Goal: Transaction & Acquisition: Obtain resource

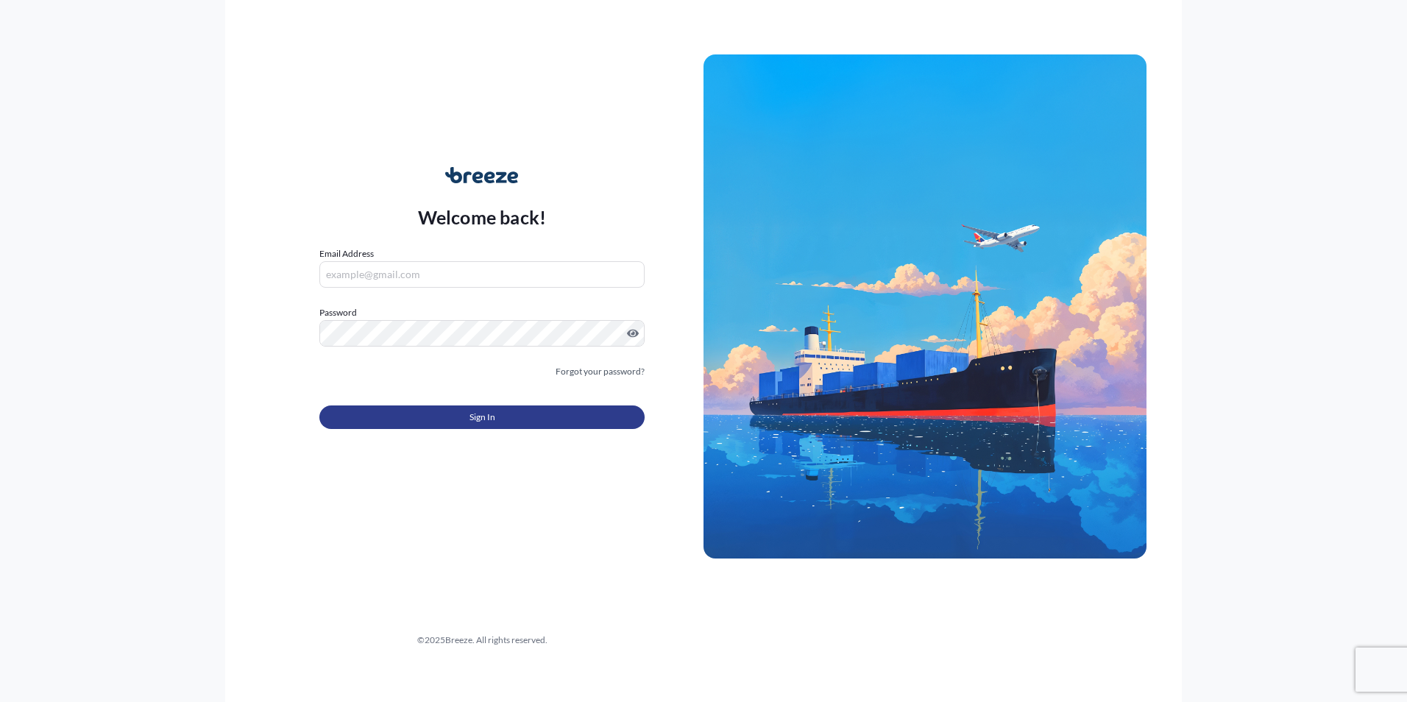
type input "[EMAIL_ADDRESS][DOMAIN_NAME]"
click at [419, 414] on button "Sign In" at bounding box center [481, 417] width 325 height 24
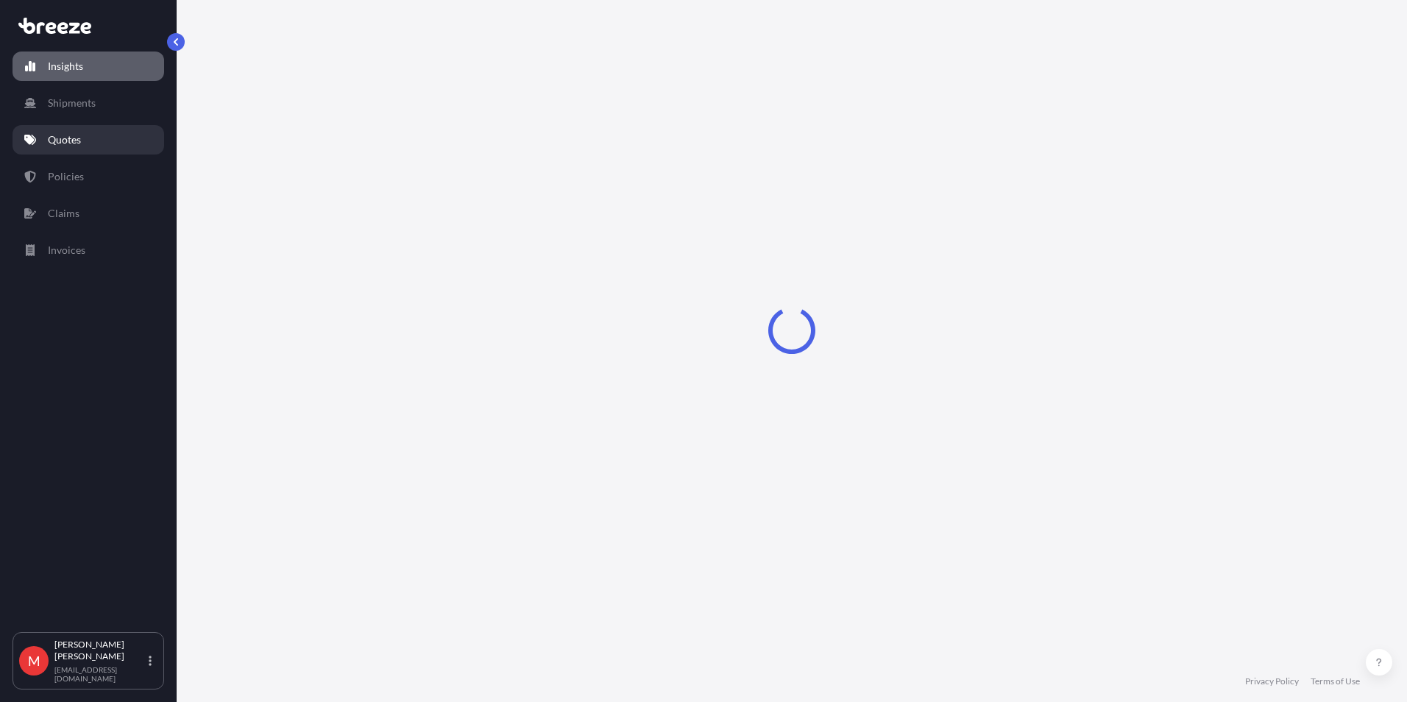
select select "2025"
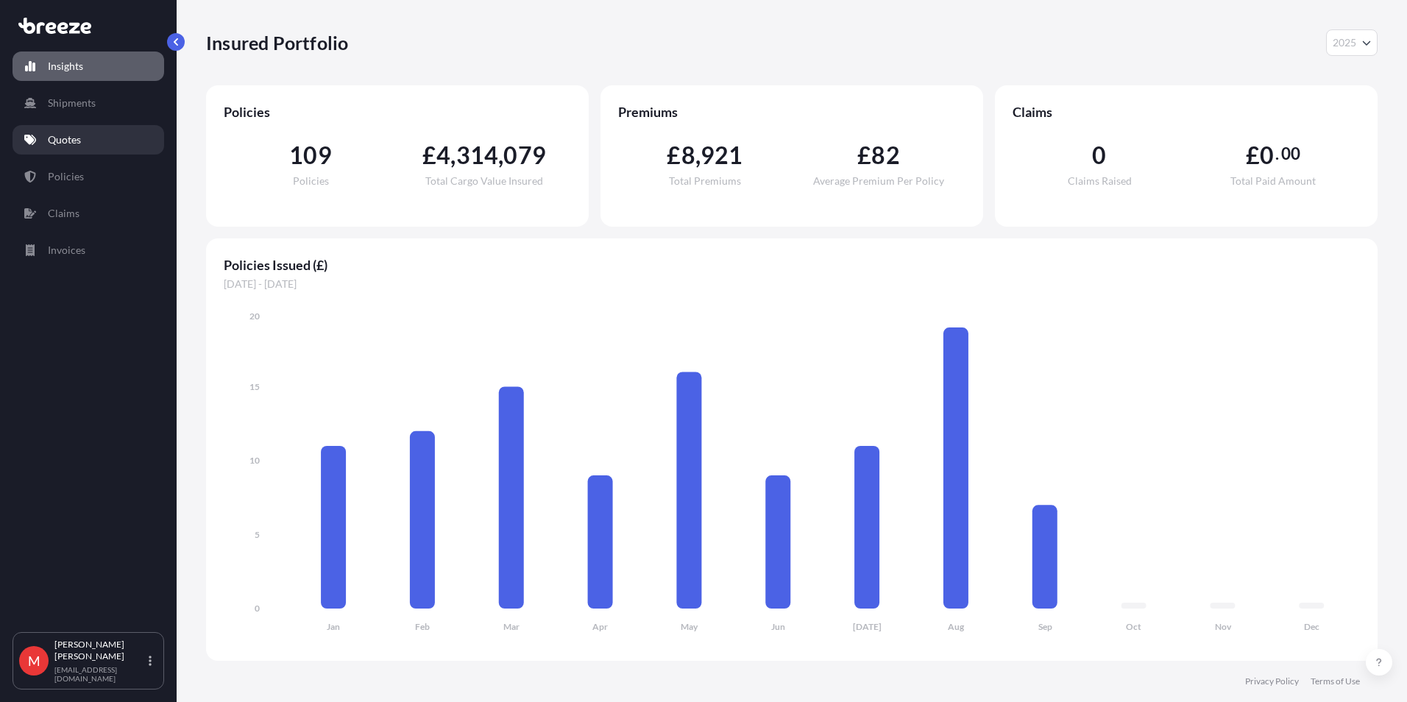
click at [77, 151] on link "Quotes" at bounding box center [89, 139] width 152 height 29
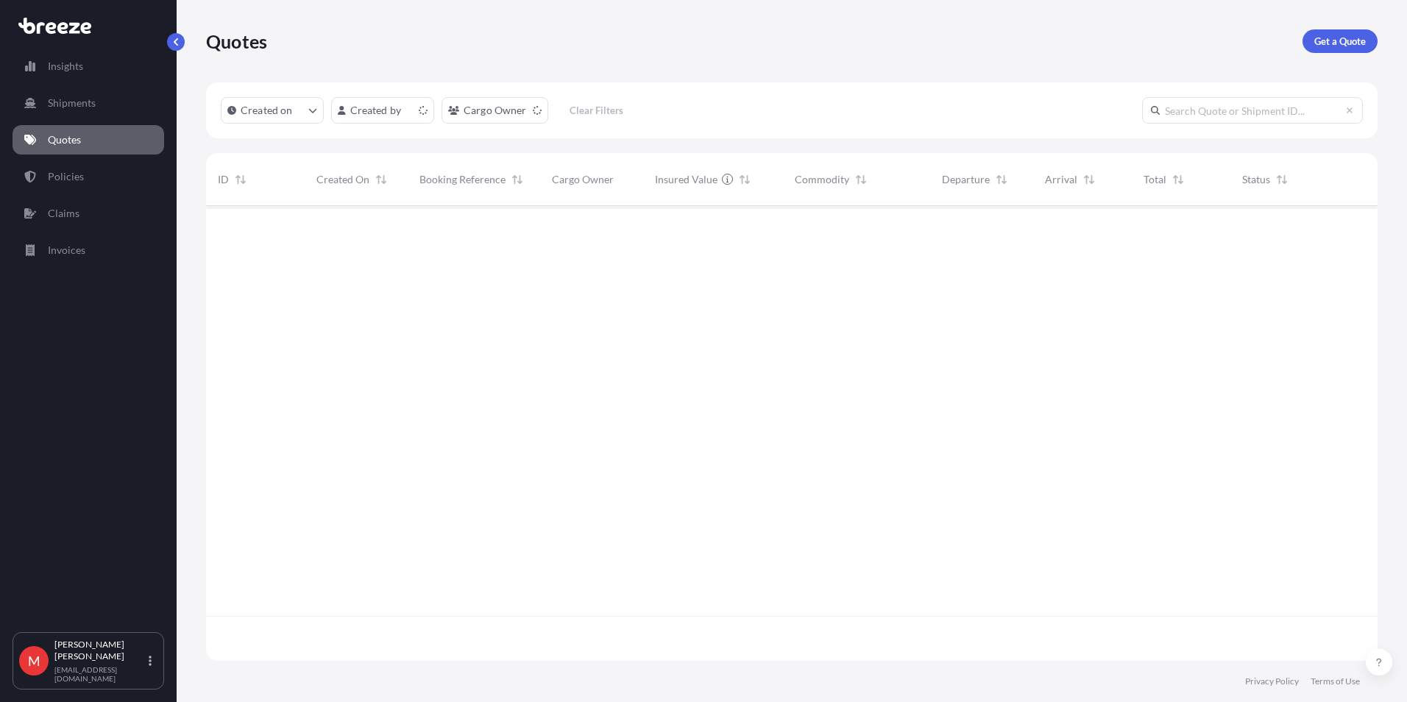
scroll to position [452, 1160]
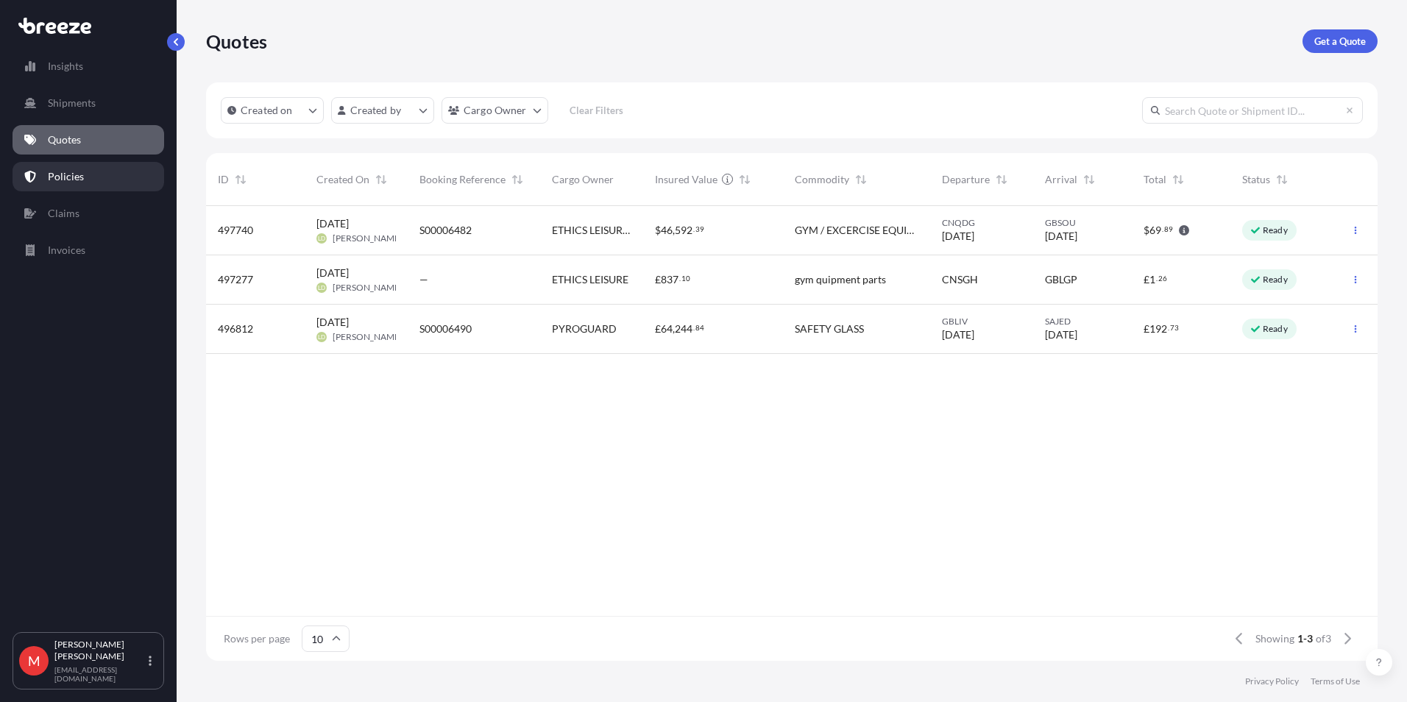
click at [99, 174] on link "Policies" at bounding box center [89, 176] width 152 height 29
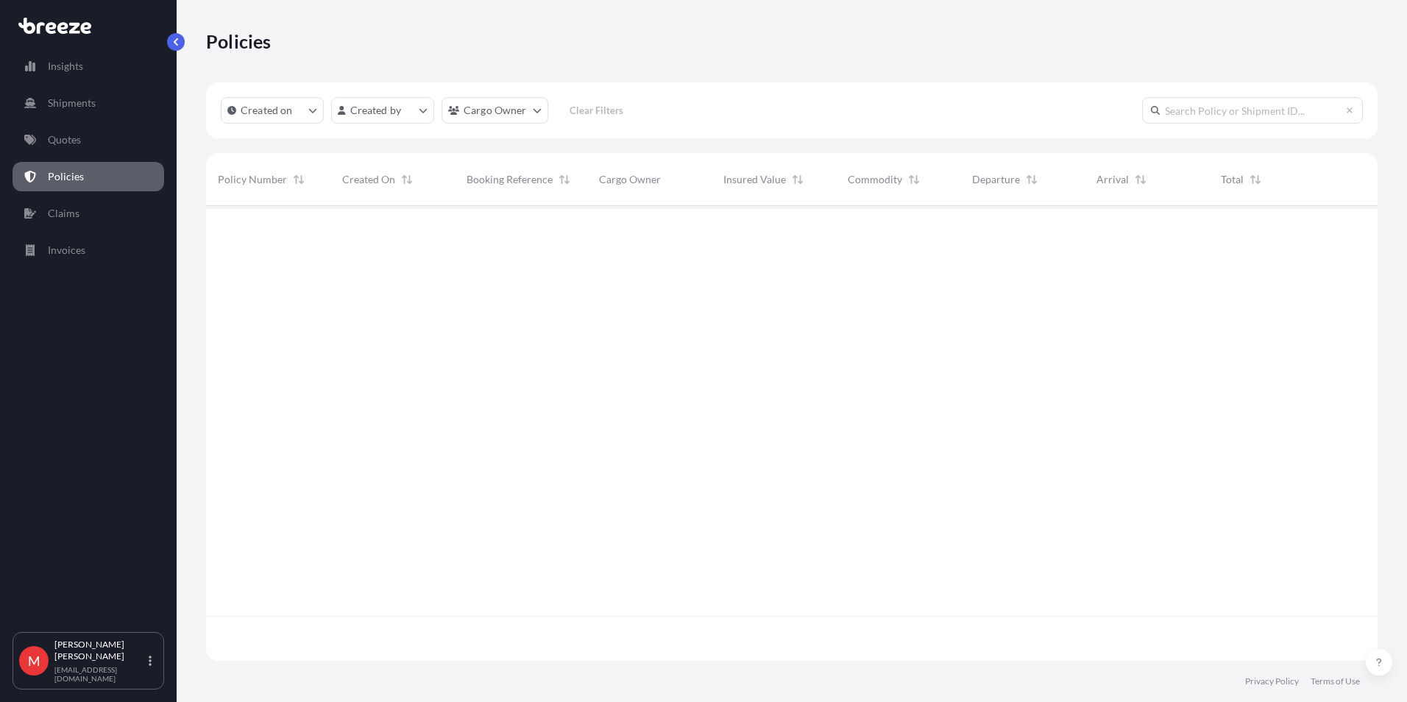
scroll to position [452, 1160]
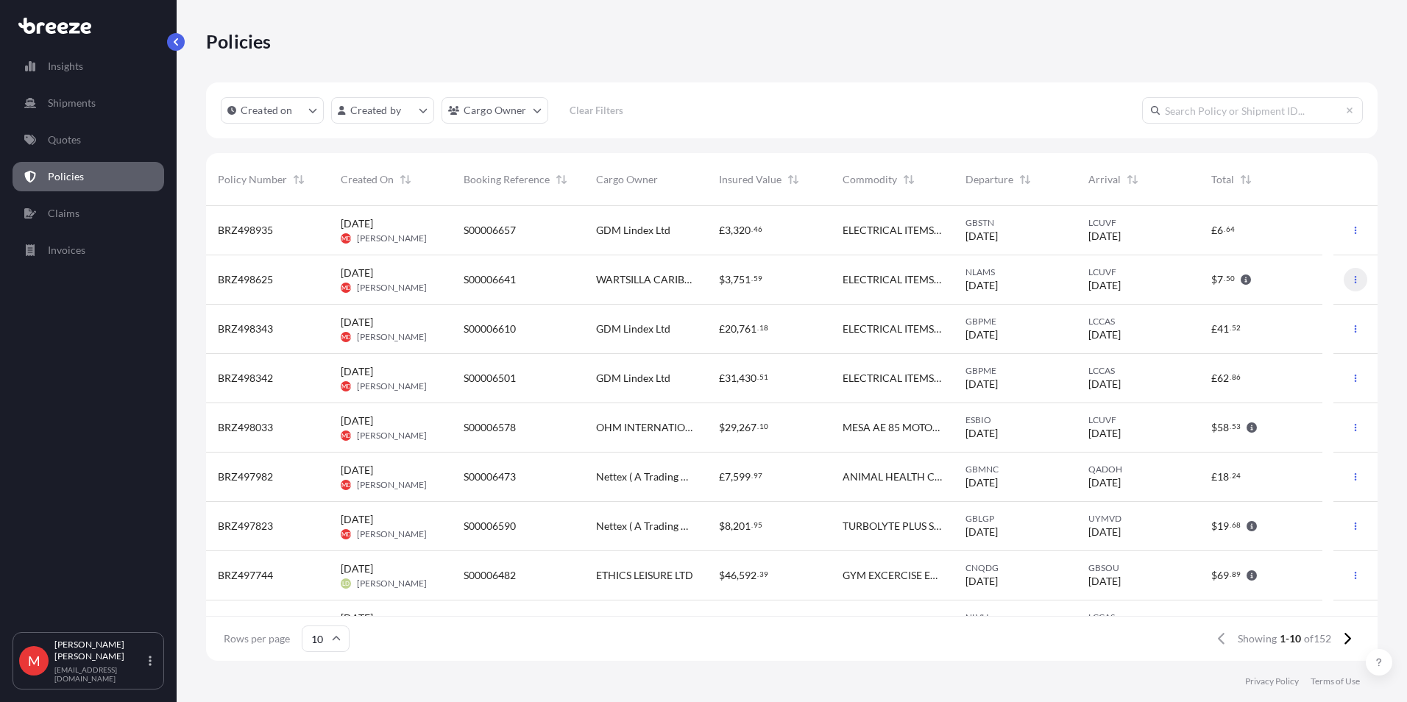
click at [1344, 281] on button "button" at bounding box center [1356, 280] width 24 height 24
click at [1281, 285] on p "Duplicate quote" at bounding box center [1264, 282] width 74 height 15
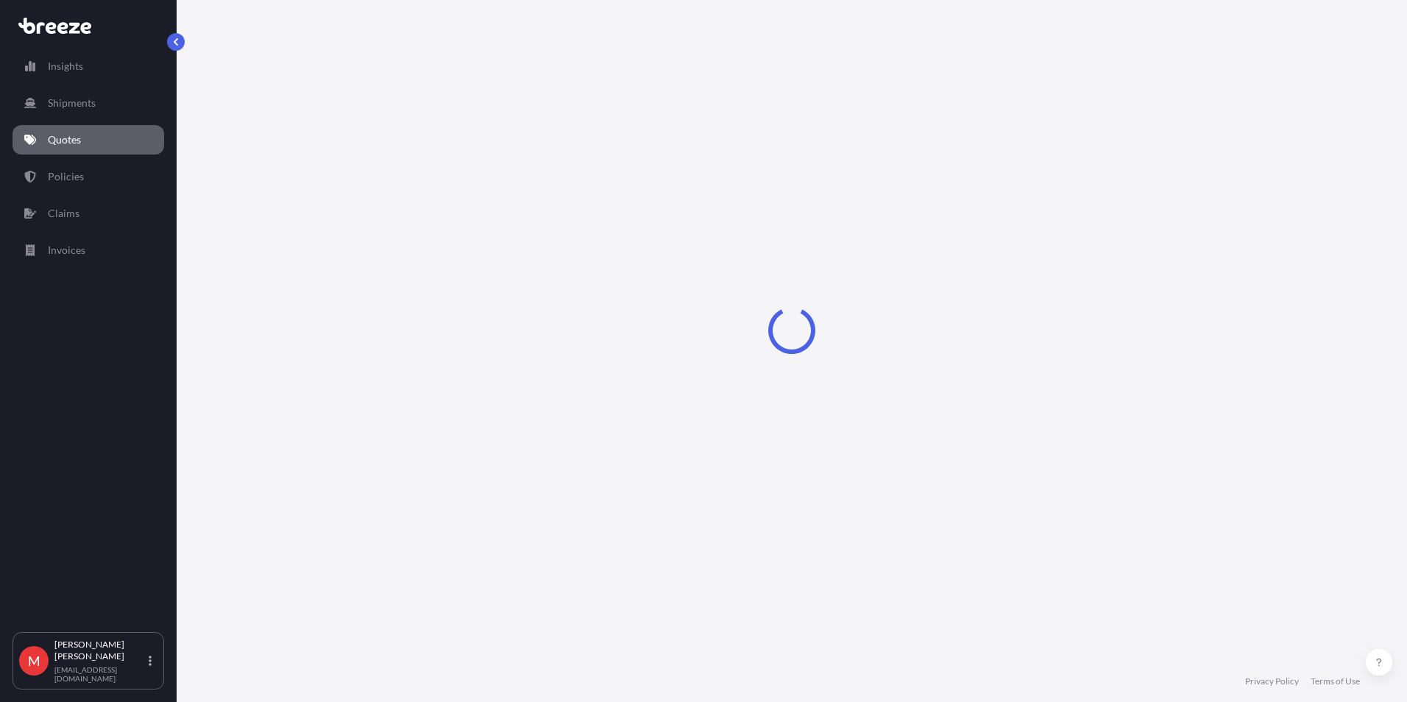
select select "Road"
select select "Air"
select select "Road"
select select "3"
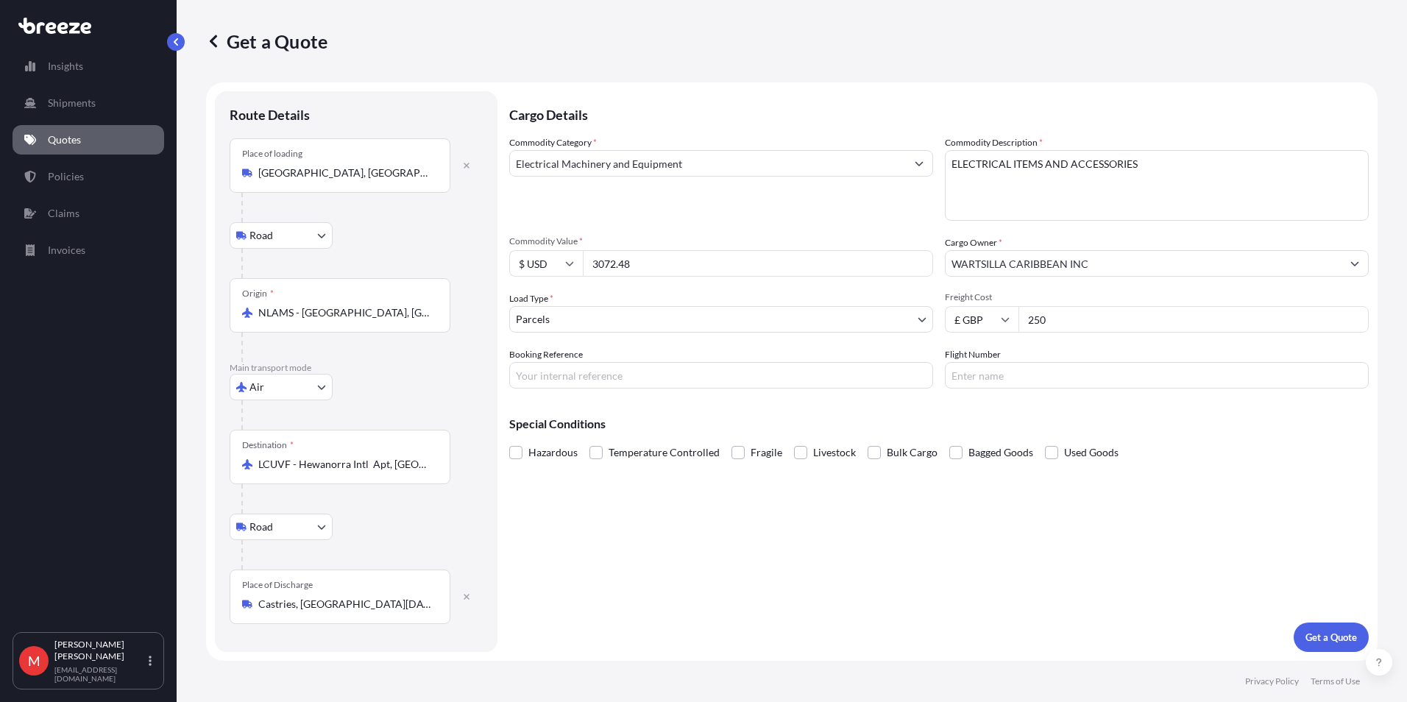
drag, startPoint x: 648, startPoint y: 269, endPoint x: 544, endPoint y: 264, distance: 104.6
click at [544, 264] on div "$ USD 3072.48" at bounding box center [721, 263] width 424 height 26
type input "98557.04"
drag, startPoint x: 1096, startPoint y: 316, endPoint x: 1054, endPoint y: 319, distance: 42.0
click at [1096, 316] on input "250" at bounding box center [1193, 319] width 350 height 26
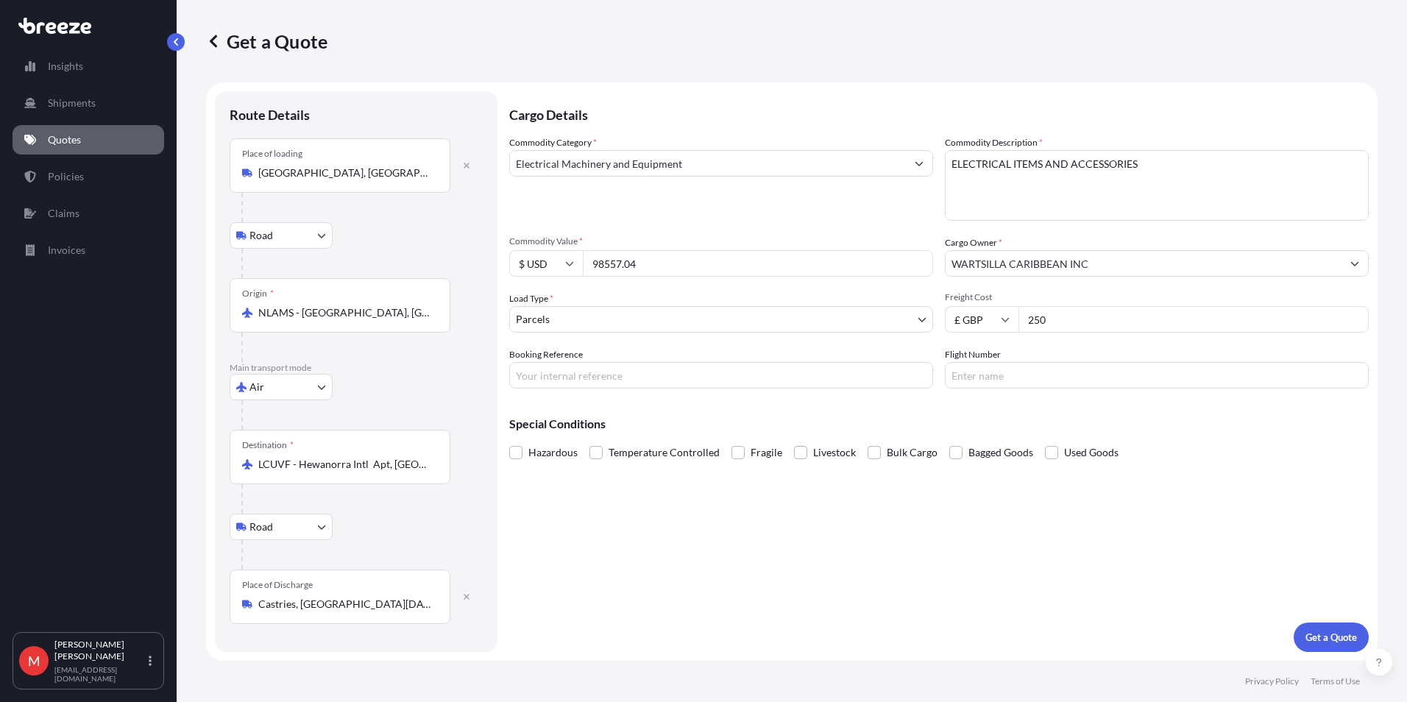
drag, startPoint x: 1050, startPoint y: 319, endPoint x: 644, endPoint y: 296, distance: 406.8
click at [939, 316] on div "Commodity Category * Electrical Machinery and Equipment Commodity Description *…" at bounding box center [938, 261] width 859 height 253
type input "1495"
type input "s"
type input "S00006647"
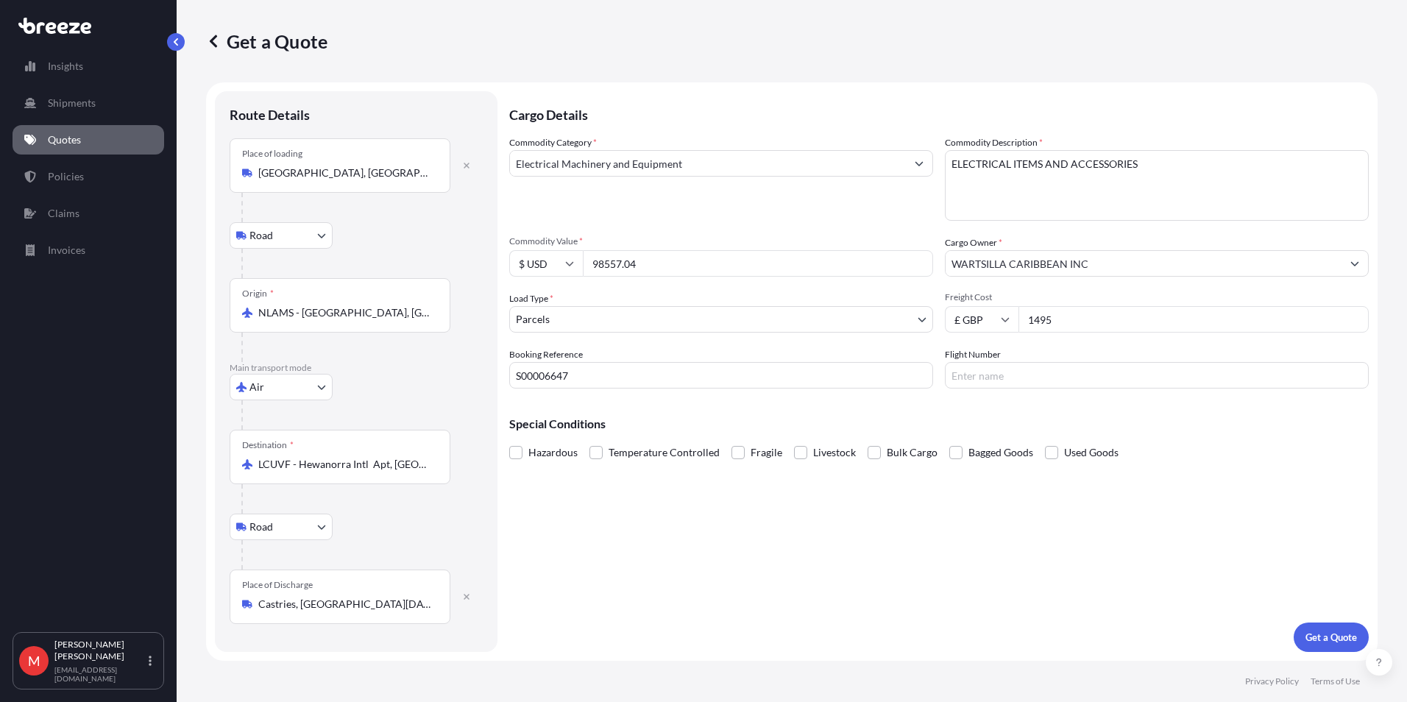
click at [1252, 446] on div "Hazardous Temperature Controlled Fragile Livestock Bulk Cargo Bagged Goods Used…" at bounding box center [938, 452] width 859 height 22
click at [1336, 636] on p "Get a Quote" at bounding box center [1331, 637] width 52 height 15
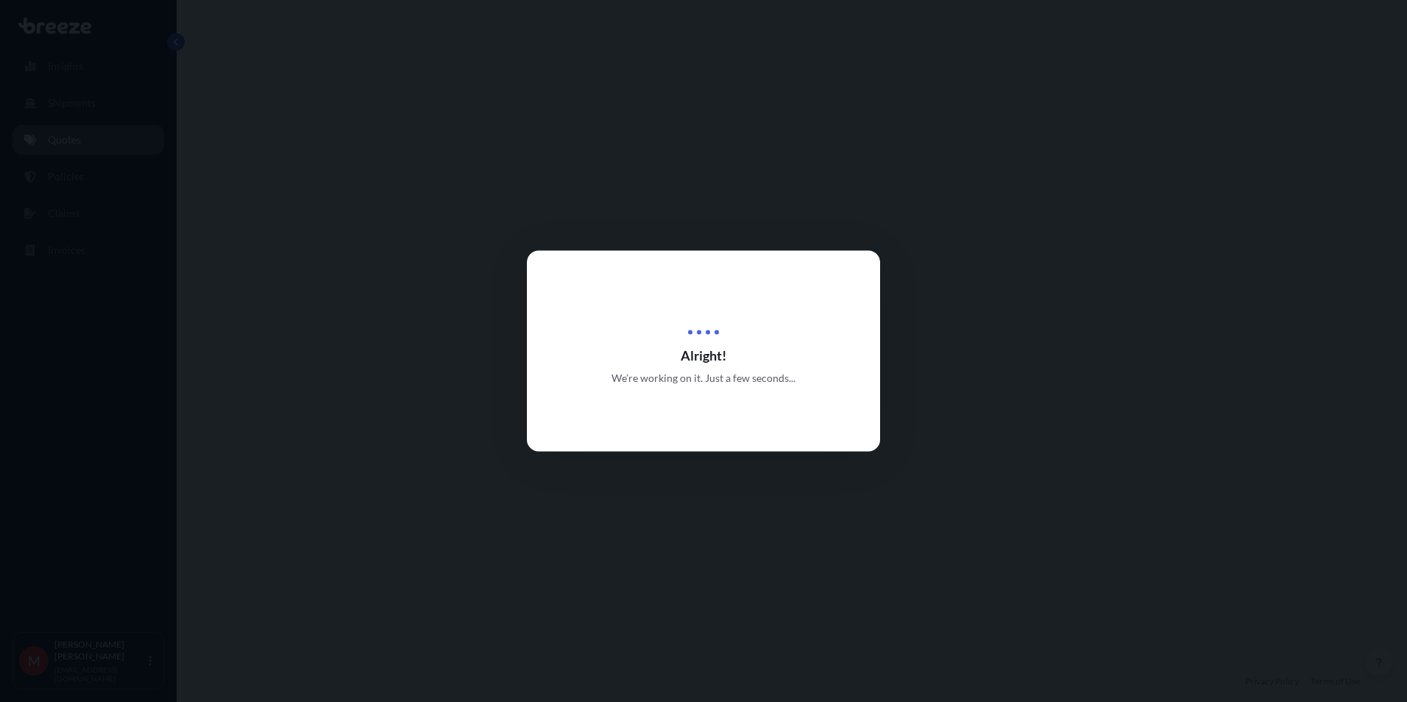
select select "Road"
select select "Air"
select select "Road"
select select "3"
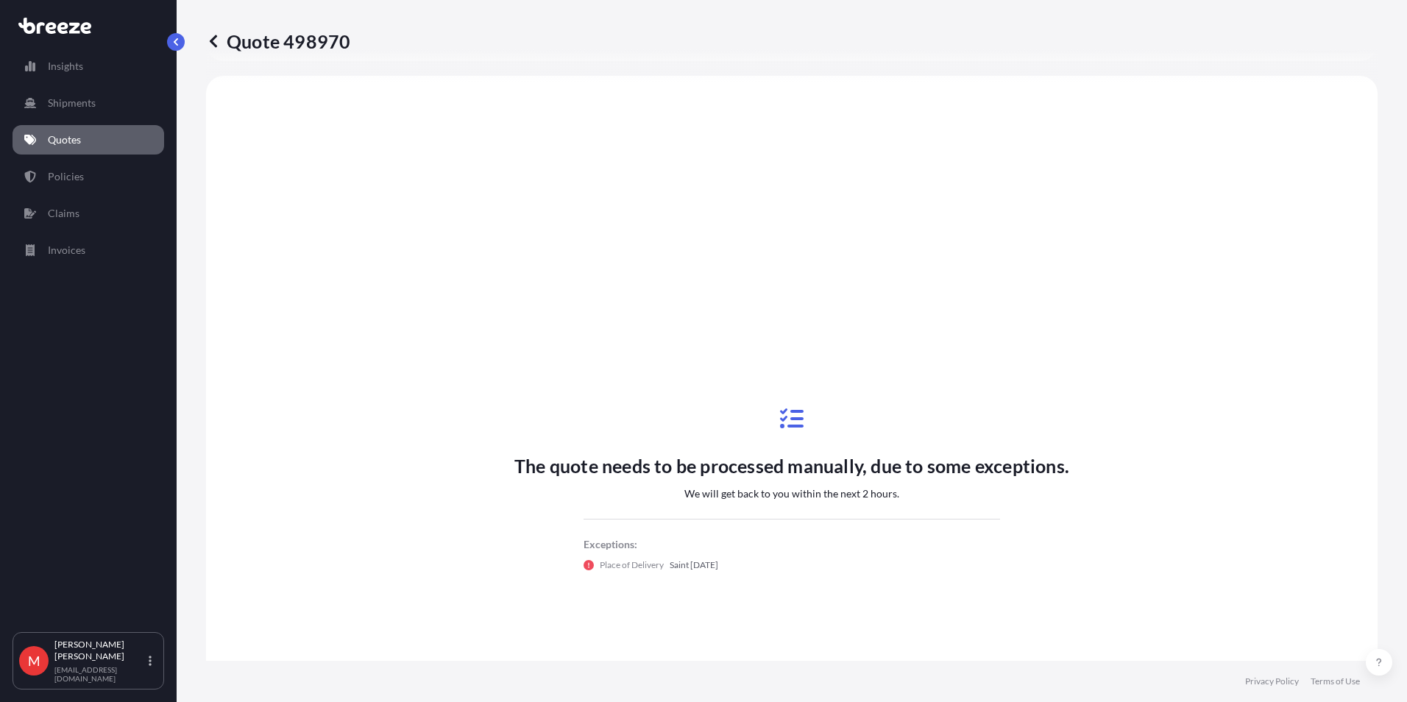
scroll to position [589, 0]
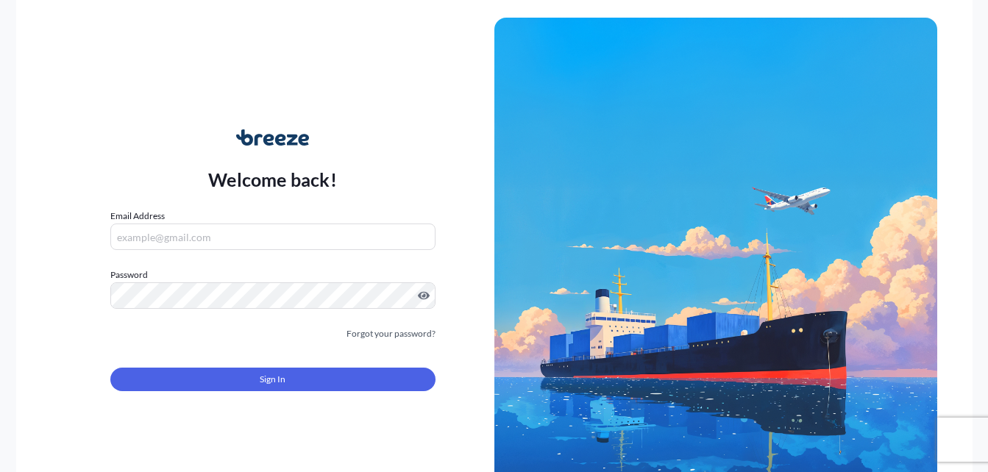
type input "[EMAIL_ADDRESS][DOMAIN_NAME]"
click at [277, 383] on span "Sign In" at bounding box center [273, 379] width 26 height 15
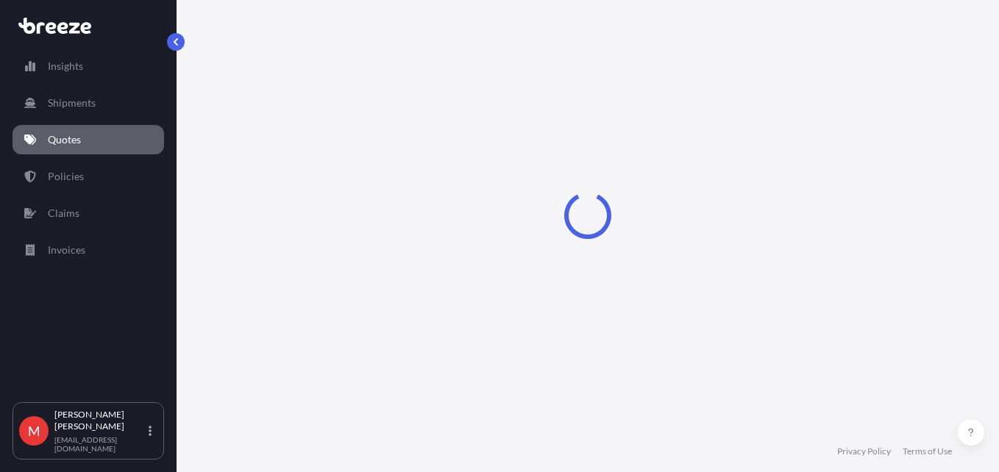
select select "Road"
select select "Air"
select select "Road"
select select "3"
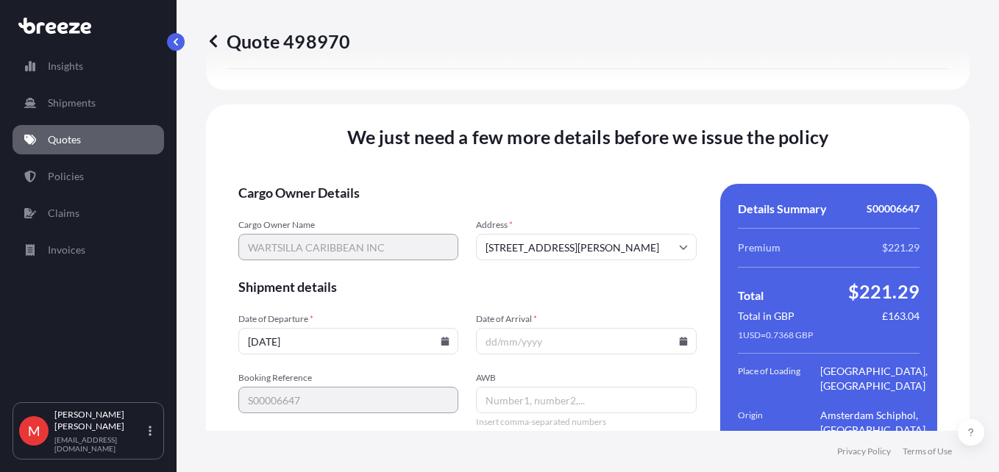
scroll to position [2127, 0]
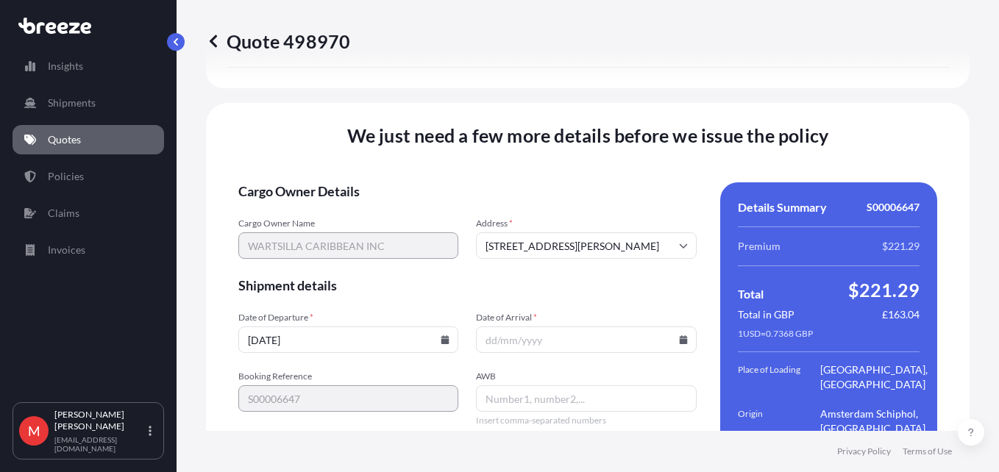
click at [441, 336] on icon at bounding box center [445, 340] width 8 height 9
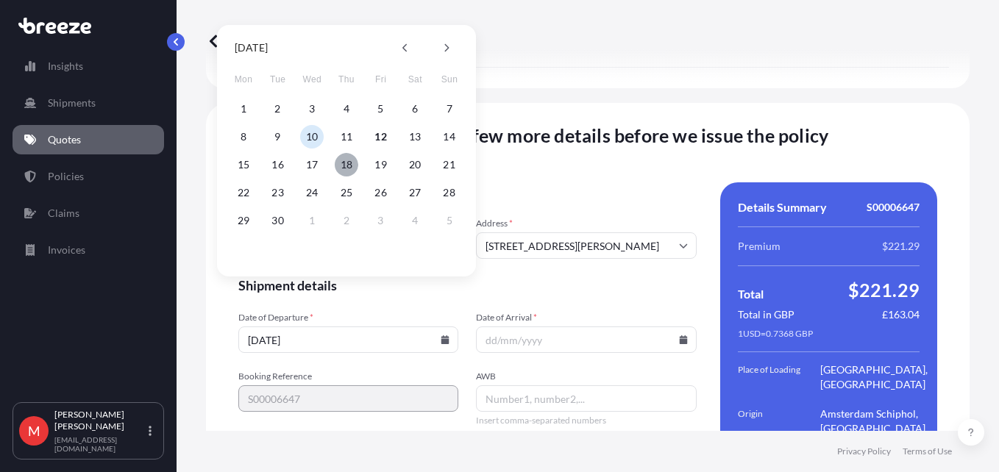
click at [347, 171] on button "18" at bounding box center [347, 165] width 24 height 24
type input "18/09/2025"
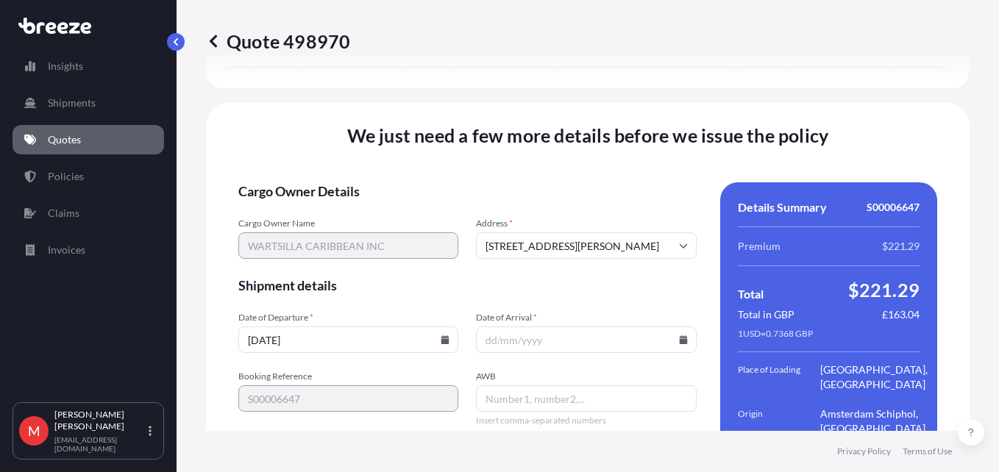
click at [679, 336] on icon at bounding box center [683, 340] width 9 height 9
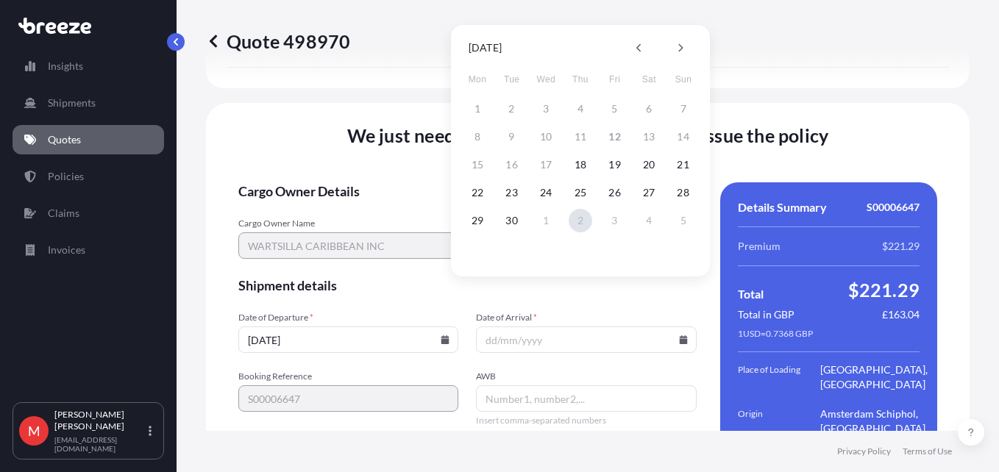
click at [572, 220] on button "2" at bounding box center [581, 221] width 24 height 24
type input "02/10/2025"
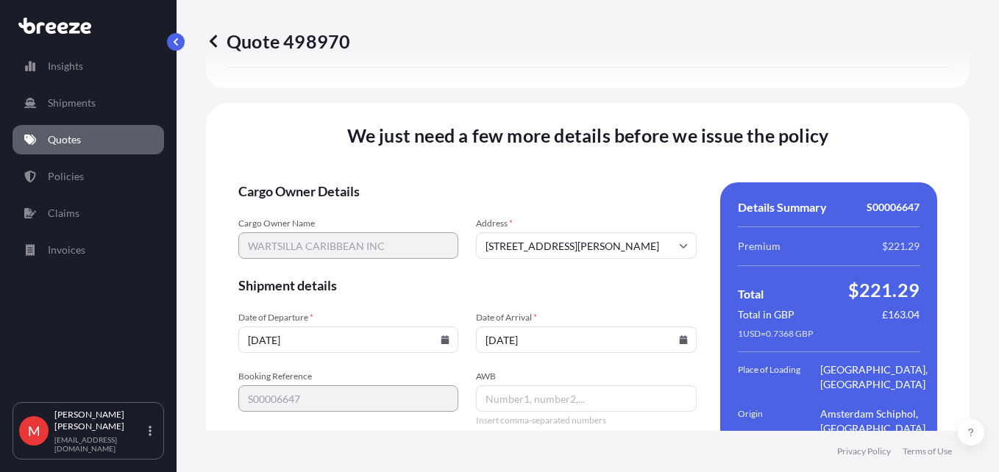
scroll to position [2201, 0]
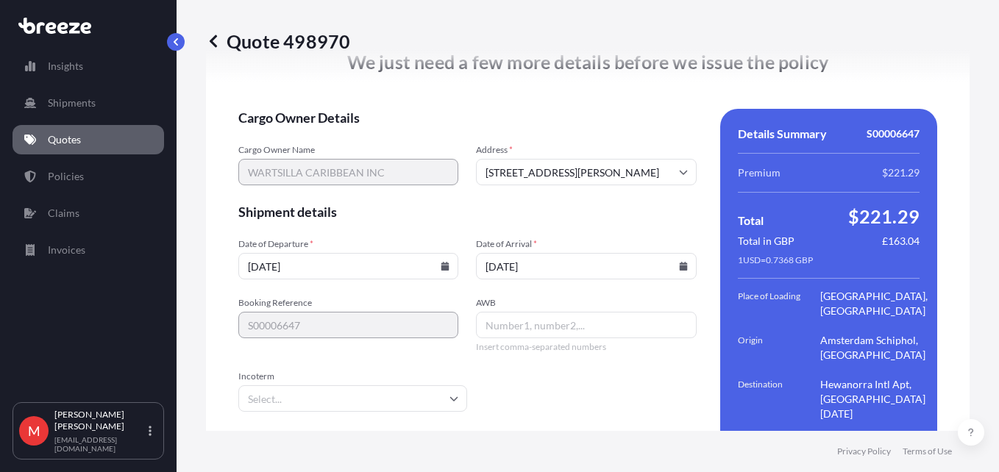
click at [540, 312] on input "AWB" at bounding box center [586, 325] width 220 height 26
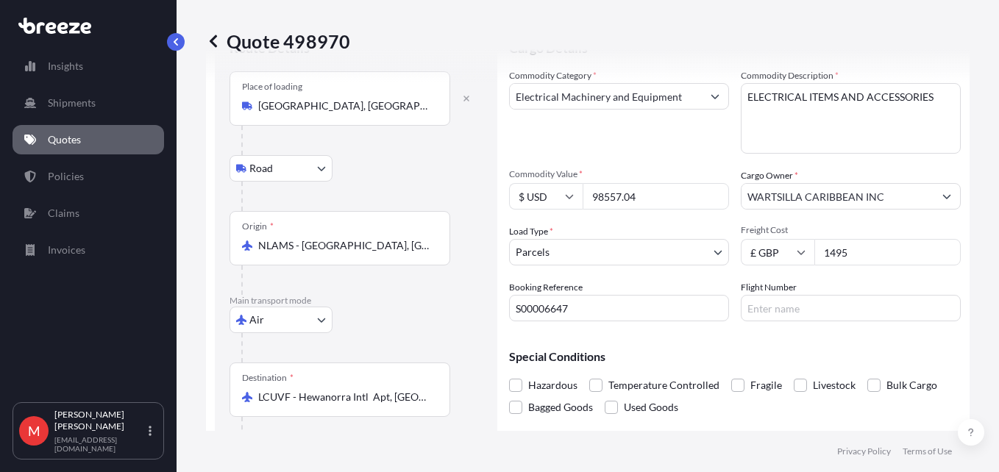
scroll to position [147, 0]
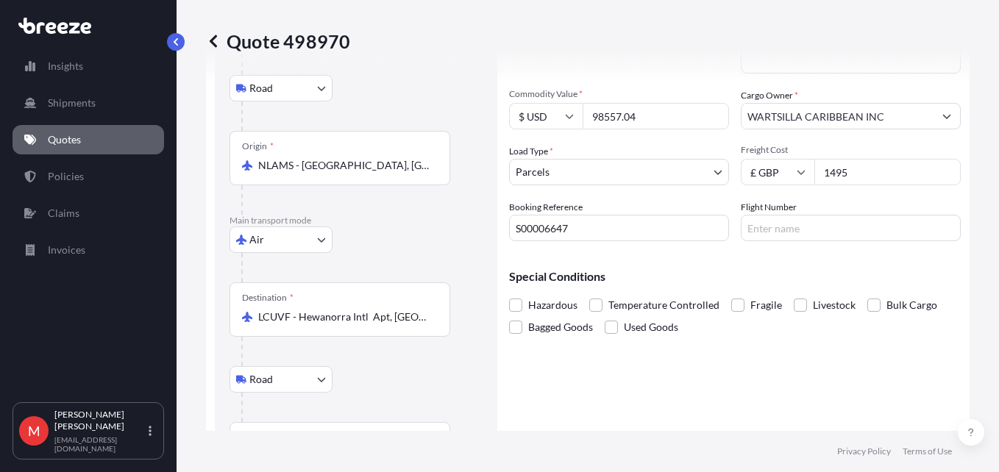
click at [297, 246] on body "Insights Shipments Quotes Policies Claims Invoices M Megan Dee megan.dee@fortis…" at bounding box center [499, 236] width 999 height 472
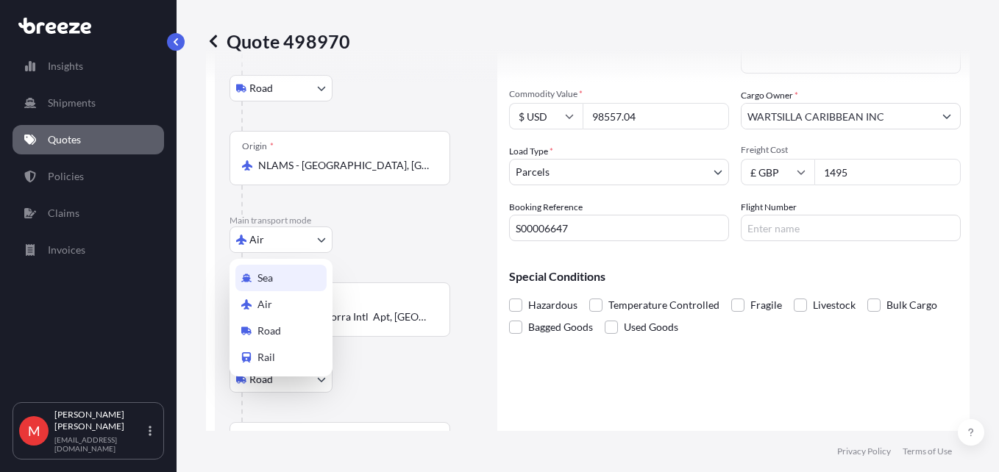
click at [291, 270] on div "Sea" at bounding box center [280, 278] width 91 height 26
select select "Sea"
select select "1"
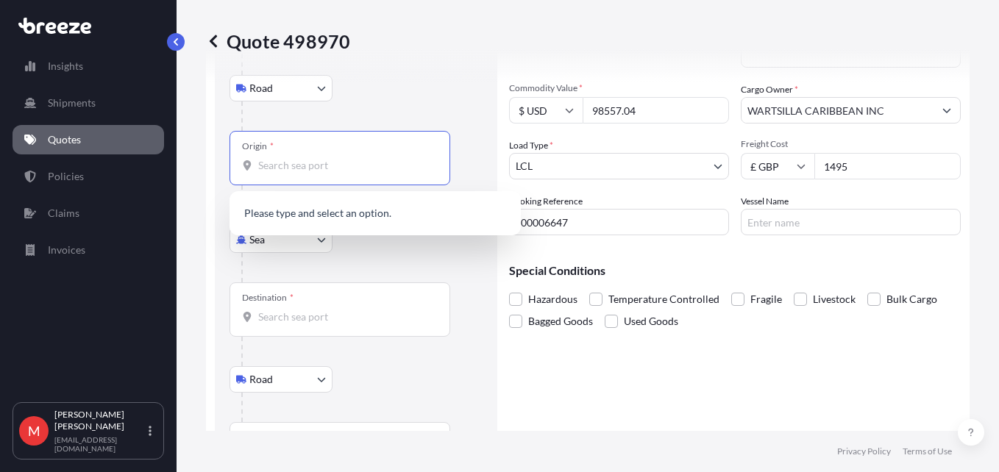
click at [288, 159] on input "Origin *" at bounding box center [345, 165] width 174 height 15
type input "v"
type input "n"
type input "l"
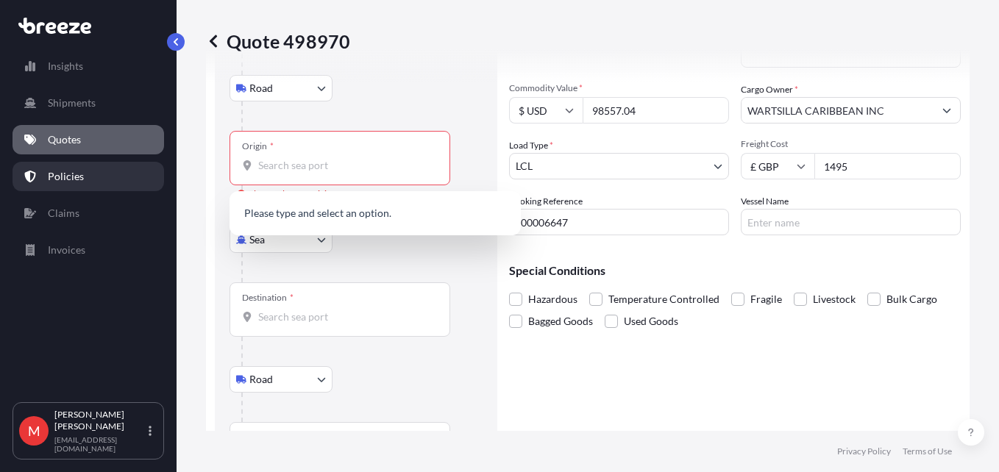
click at [68, 171] on p "Policies" at bounding box center [66, 176] width 36 height 15
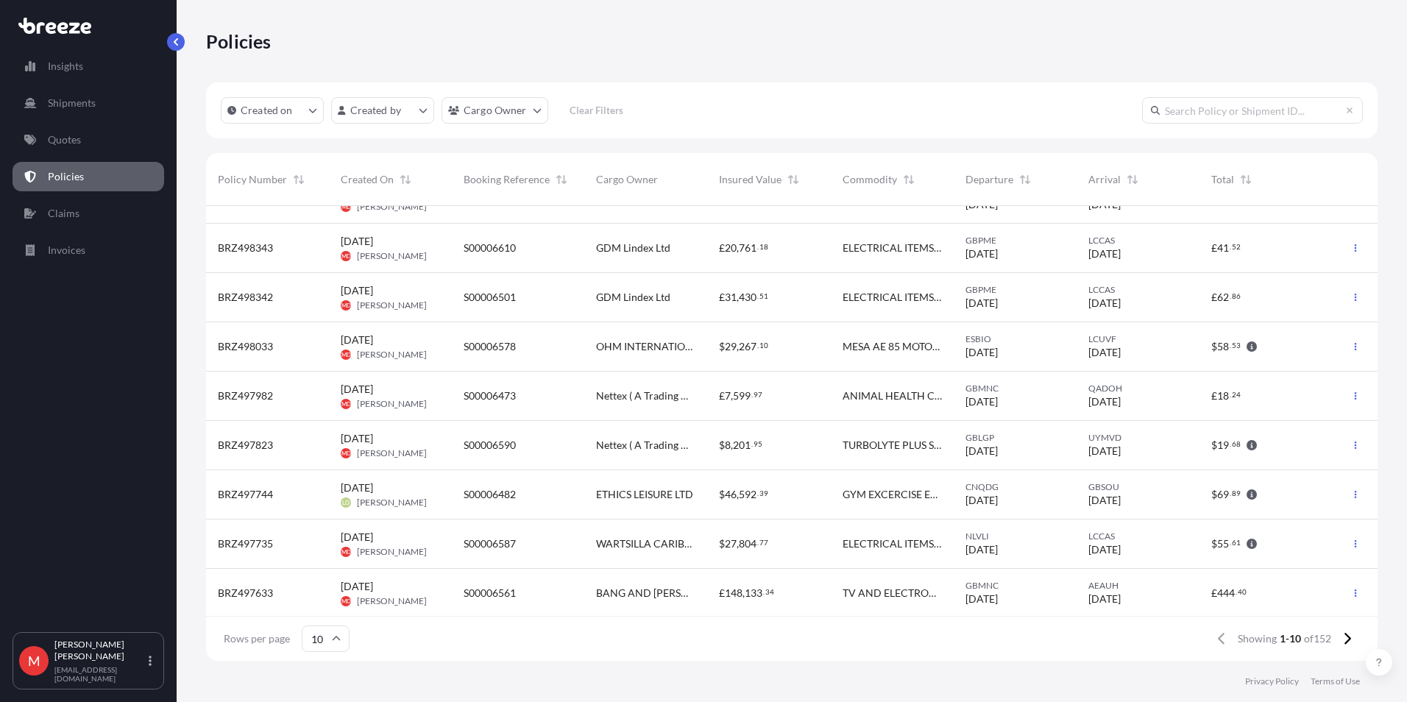
scroll to position [83, 0]
click at [987, 472] on icon "button" at bounding box center [1356, 541] width 2 height 7
click at [987, 472] on p "Duplicate quote" at bounding box center [1264, 544] width 74 height 15
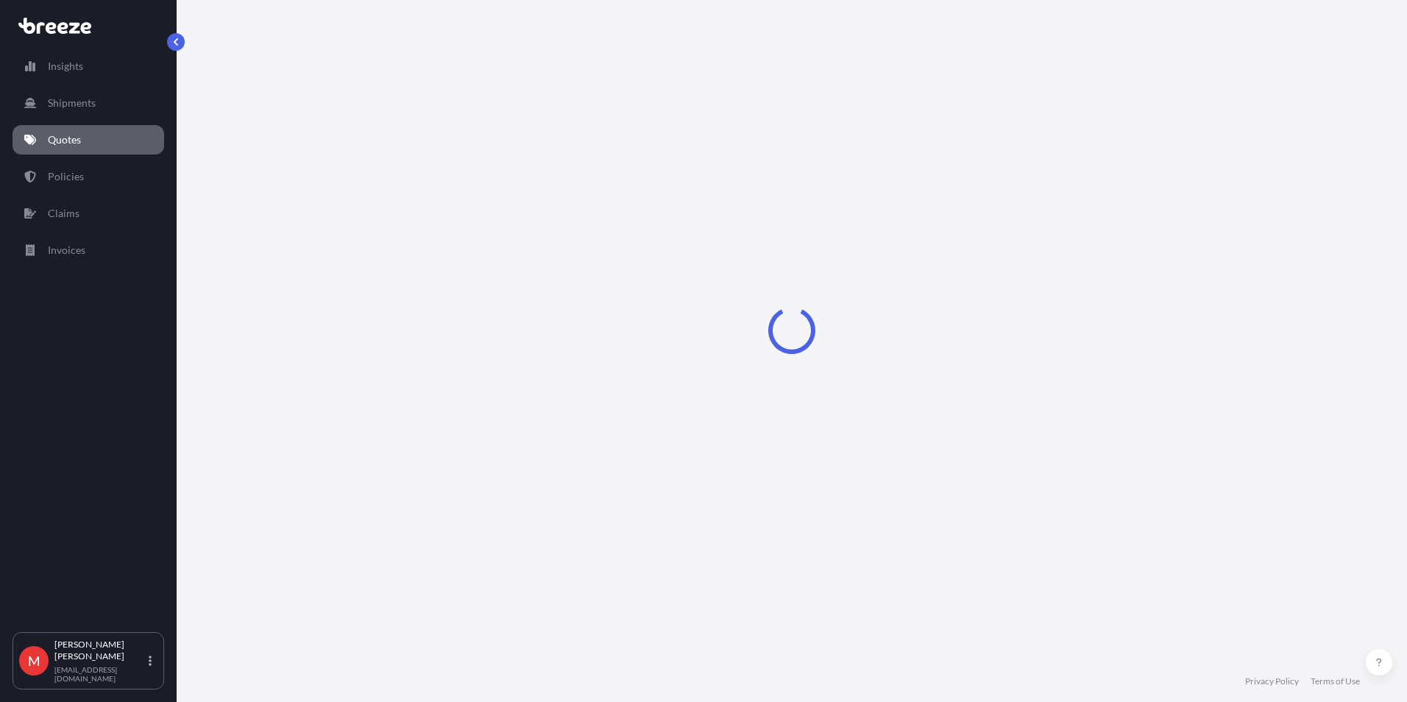
select select "Road"
select select "Sea"
select select "Road"
select select "1"
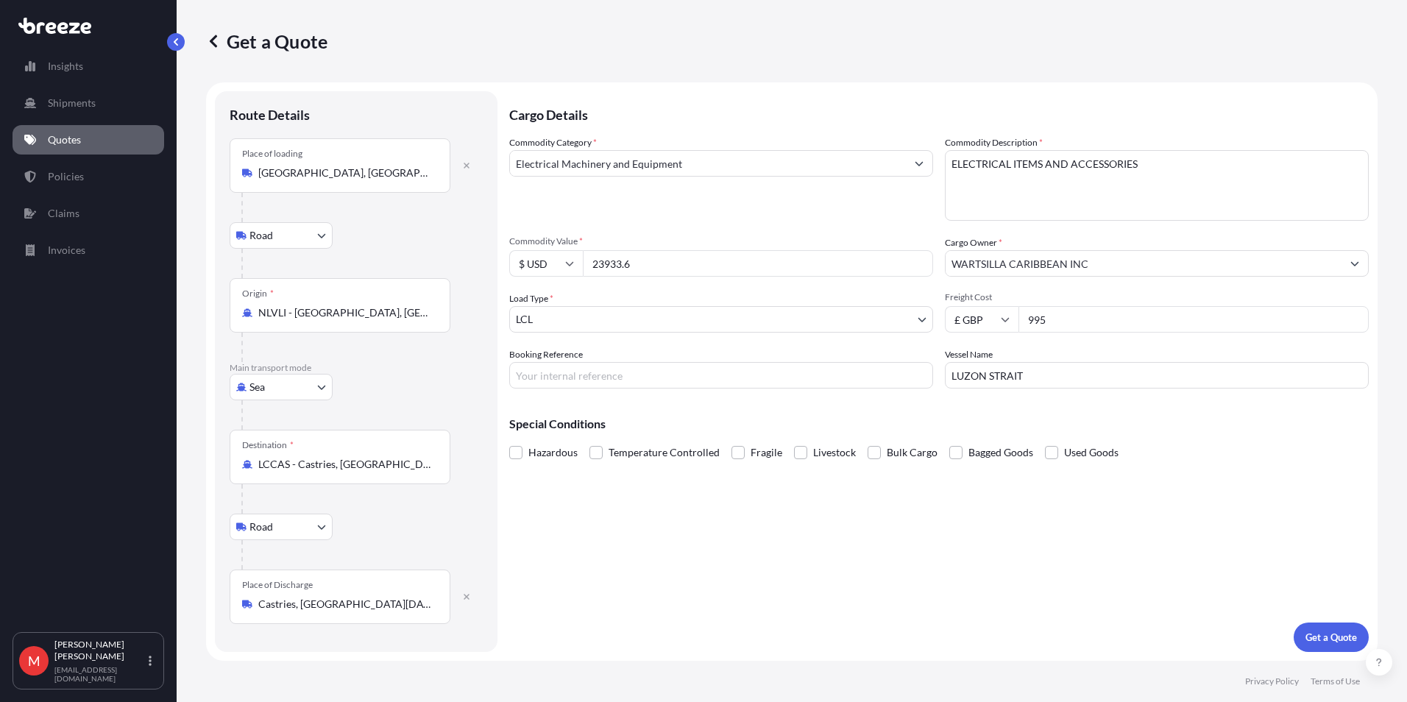
drag, startPoint x: 659, startPoint y: 270, endPoint x: 441, endPoint y: 258, distance: 218.9
click at [441, 258] on form "Route Details Place of loading Kampen, Netherlands Road Road Rail Origin * NLVL…" at bounding box center [791, 371] width 1171 height 578
type input "98557.04"
click at [987, 318] on input "995" at bounding box center [1193, 319] width 350 height 26
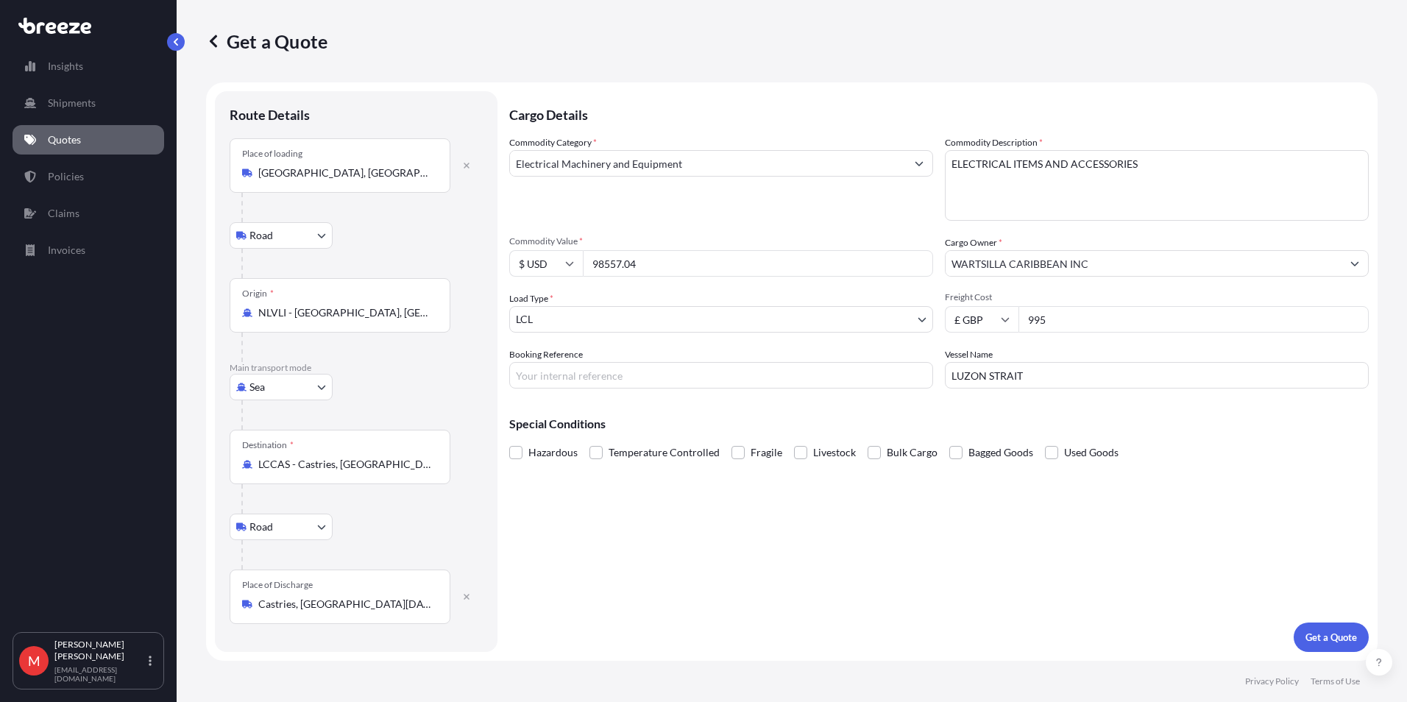
click at [987, 318] on input "995" at bounding box center [1193, 319] width 350 height 26
type input "1495"
type input "s"
type input "S00006647"
drag, startPoint x: 959, startPoint y: 368, endPoint x: 578, endPoint y: 366, distance: 380.4
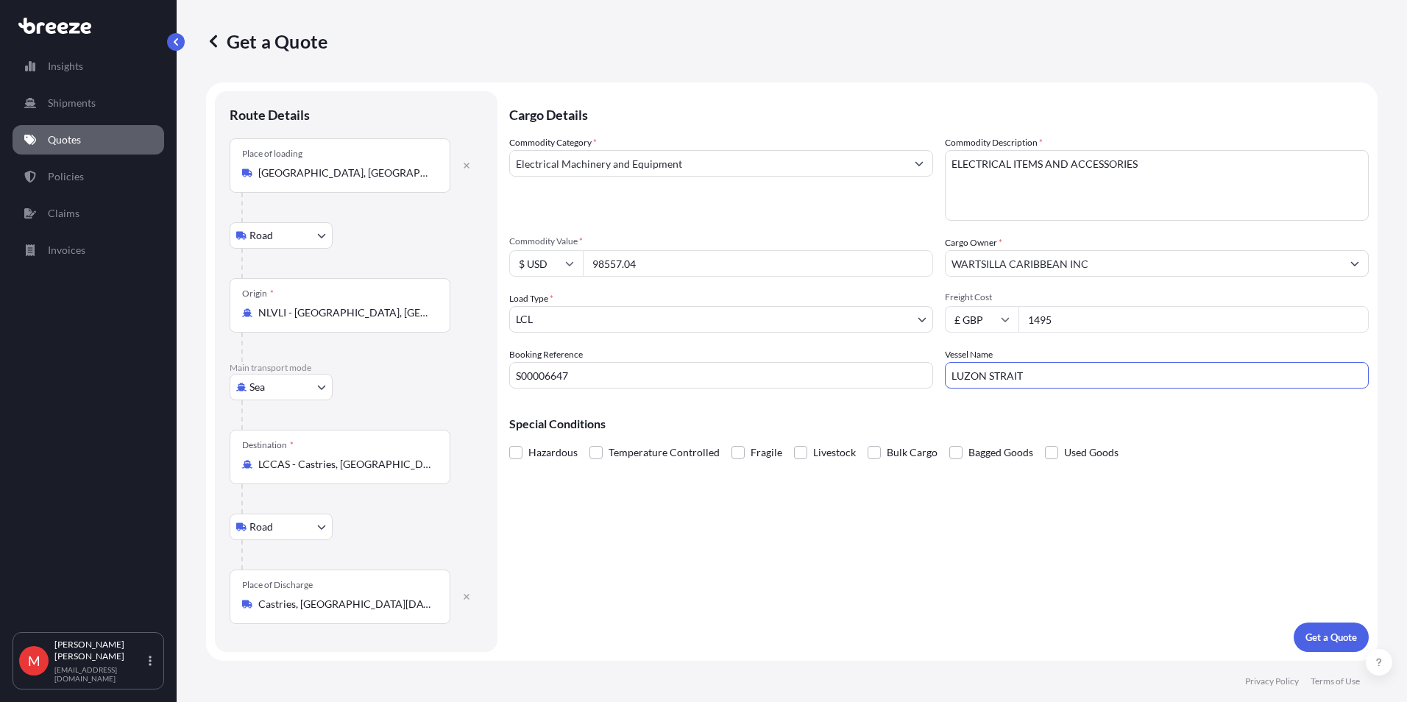
click at [672, 366] on div "Commodity Category * Electrical Machinery and Equipment Commodity Description *…" at bounding box center [938, 261] width 859 height 253
paste input "OMBOK"
type input "LOMBOK STRAIT"
click at [987, 472] on p "Get a Quote" at bounding box center [1331, 637] width 52 height 15
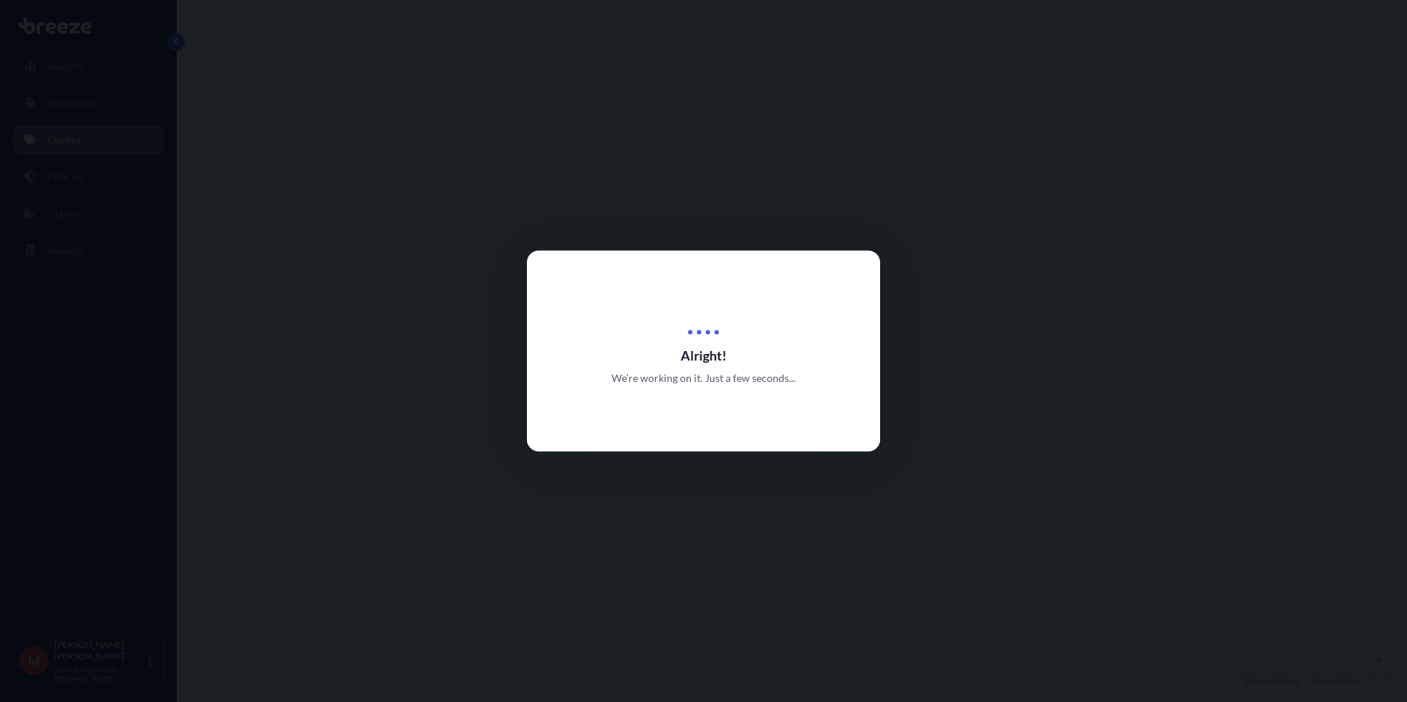
select select "Road"
select select "Sea"
select select "Road"
select select "1"
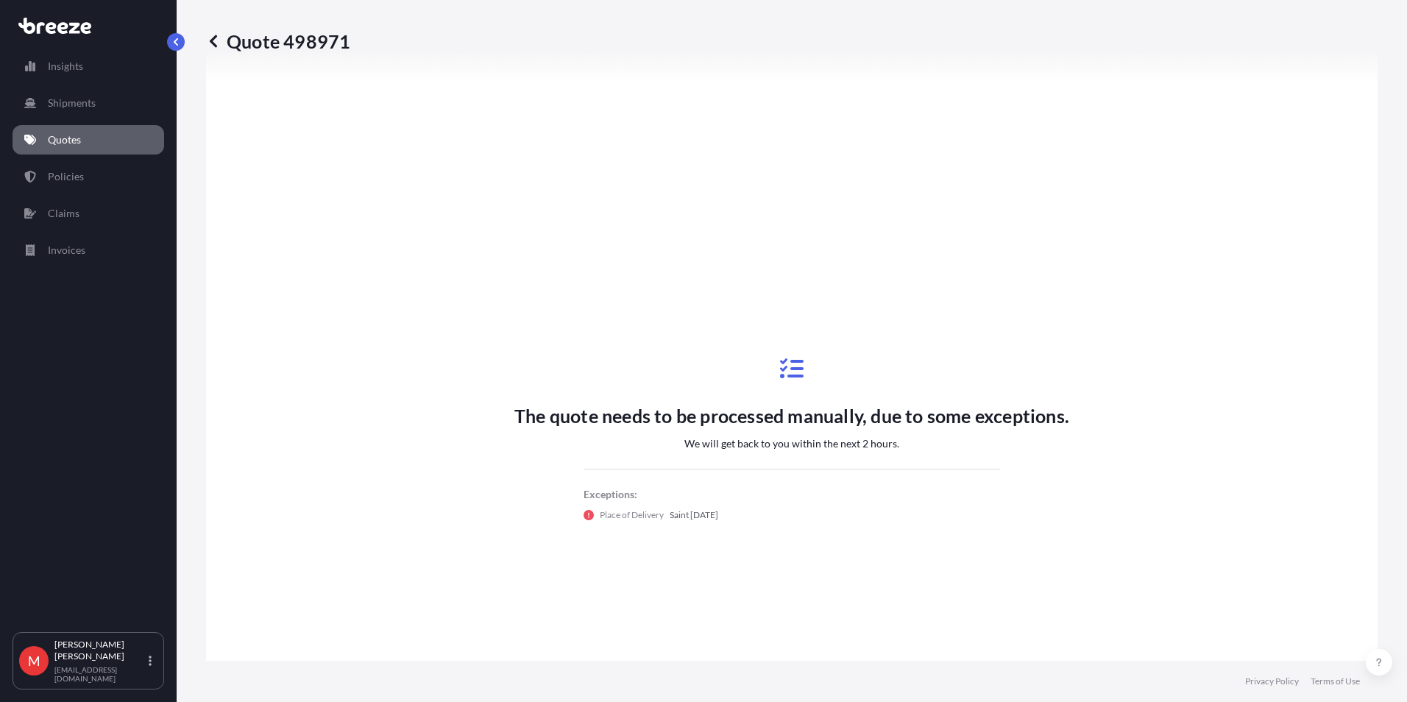
scroll to position [662, 0]
